Goal: Navigation & Orientation: Understand site structure

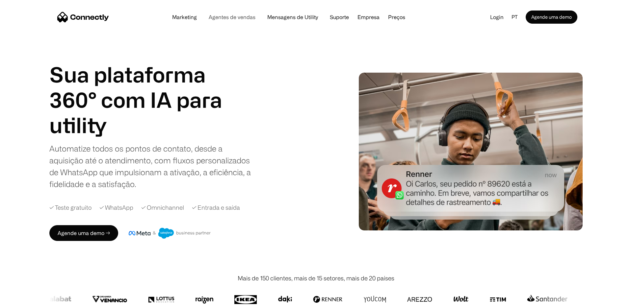
click at [231, 18] on link "Agentes de vendas" at bounding box center [231, 16] width 57 height 5
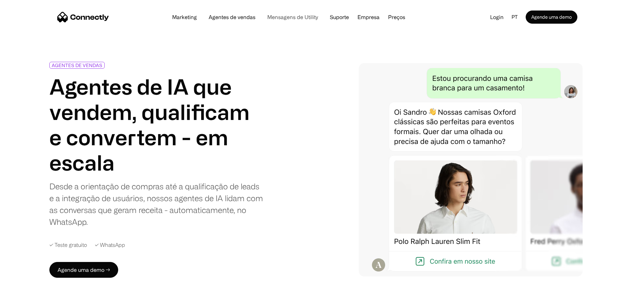
click at [279, 18] on link "Mensagens de Utility" at bounding box center [292, 16] width 61 height 5
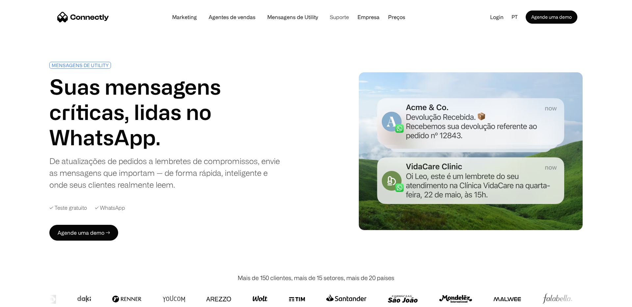
click at [332, 15] on link "Suporte" at bounding box center [340, 16] width 30 height 5
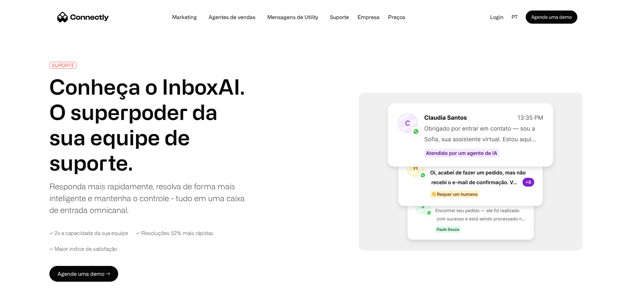
click at [223, 13] on div "Marketing Agentes de vendas Mensagens de Utility Suporte Empresa Sobre nós Carr…" at bounding box center [289, 17] width 244 height 9
click at [189, 17] on link "Marketing" at bounding box center [184, 16] width 35 height 5
